Goal: Browse casually: Explore the website without a specific task or goal

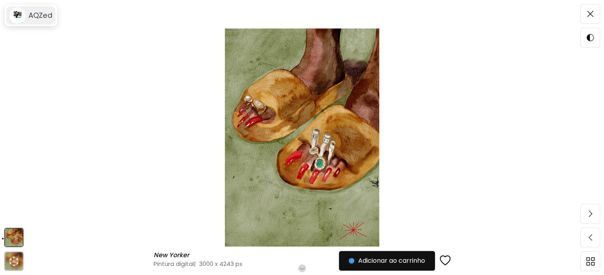
click at [37, 12] on h6 "AQZed" at bounding box center [40, 15] width 24 height 9
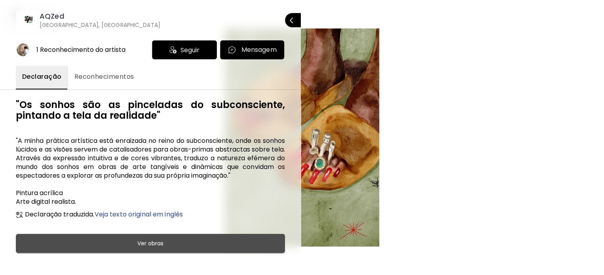
click at [153, 238] on button "Ver obras" at bounding box center [150, 243] width 269 height 19
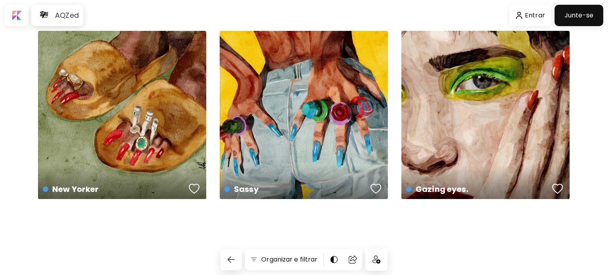
click at [607, 66] on div "New Yorker US$ 457 | 3000 x 4243 px Sassy US$ 293 | 1448 x 2048 px Gazing eyes.…" at bounding box center [304, 137] width 608 height 212
drag, startPoint x: 607, startPoint y: 66, endPoint x: 607, endPoint y: 164, distance: 97.4
click at [607, 164] on div "New Yorker US$ 457 | 3000 x 4243 px Sassy US$ 293 | 1448 x 2048 px Gazing eyes.…" at bounding box center [304, 137] width 608 height 212
click at [65, 11] on h6 "AQZed" at bounding box center [67, 15] width 24 height 9
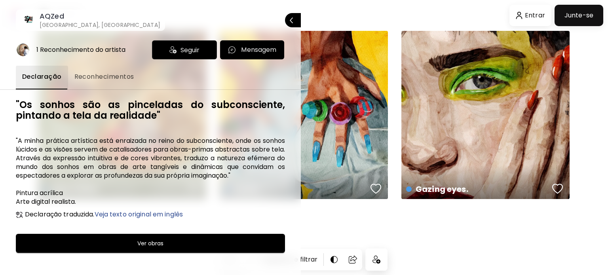
click at [115, 80] on span "Reconhecimentos" at bounding box center [104, 76] width 60 height 9
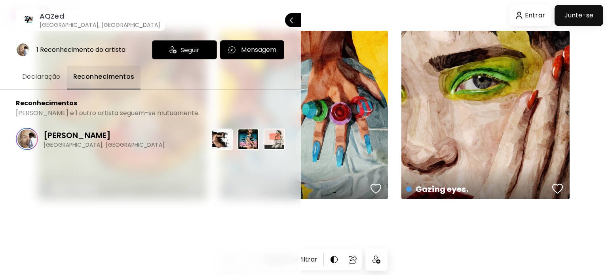
click at [231, 143] on img at bounding box center [221, 139] width 21 height 21
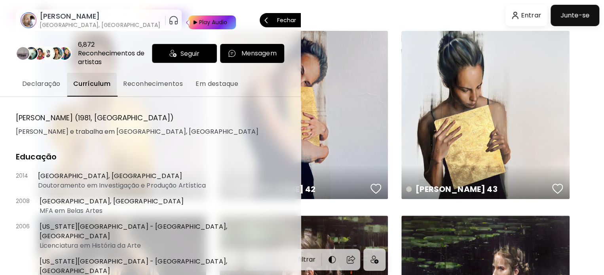
click at [291, 18] on p "Fechar" at bounding box center [286, 20] width 19 height 6
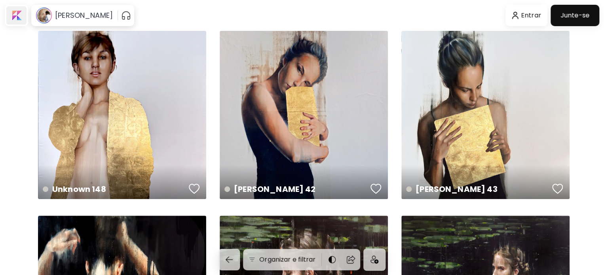
click at [22, 14] on div at bounding box center [16, 15] width 20 height 18
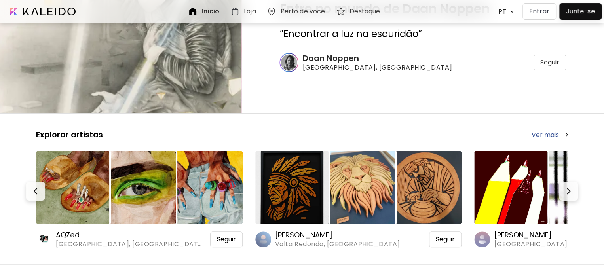
scroll to position [55, 0]
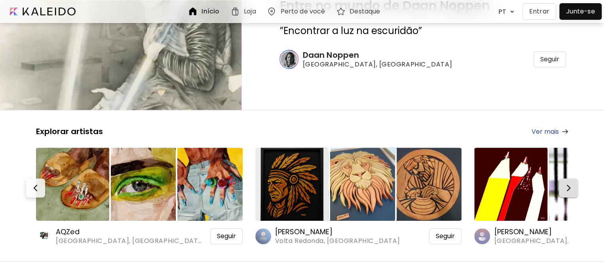
click at [569, 186] on img "button" at bounding box center [568, 187] width 9 height 9
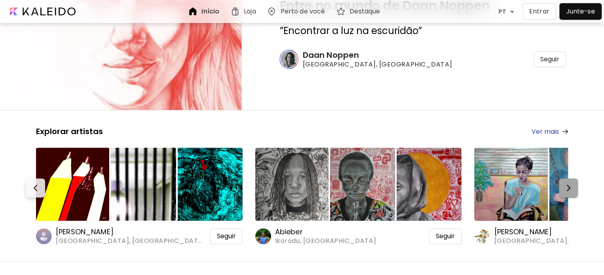
click at [569, 186] on img "button" at bounding box center [568, 187] width 9 height 9
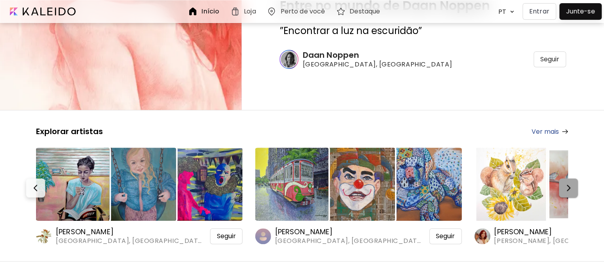
click at [569, 186] on img "button" at bounding box center [568, 187] width 9 height 9
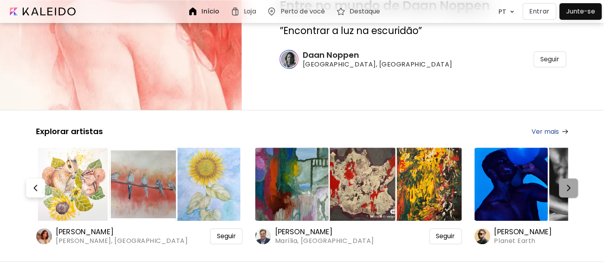
click at [569, 186] on img "button" at bounding box center [568, 187] width 9 height 9
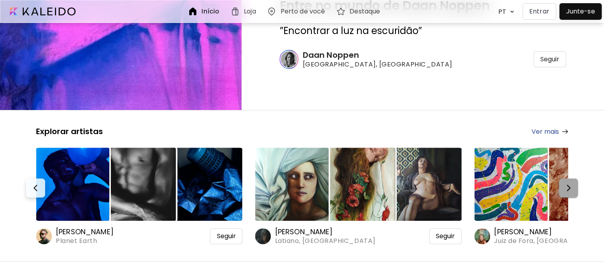
click at [569, 186] on img "button" at bounding box center [568, 187] width 9 height 9
